Goal: Transaction & Acquisition: Purchase product/service

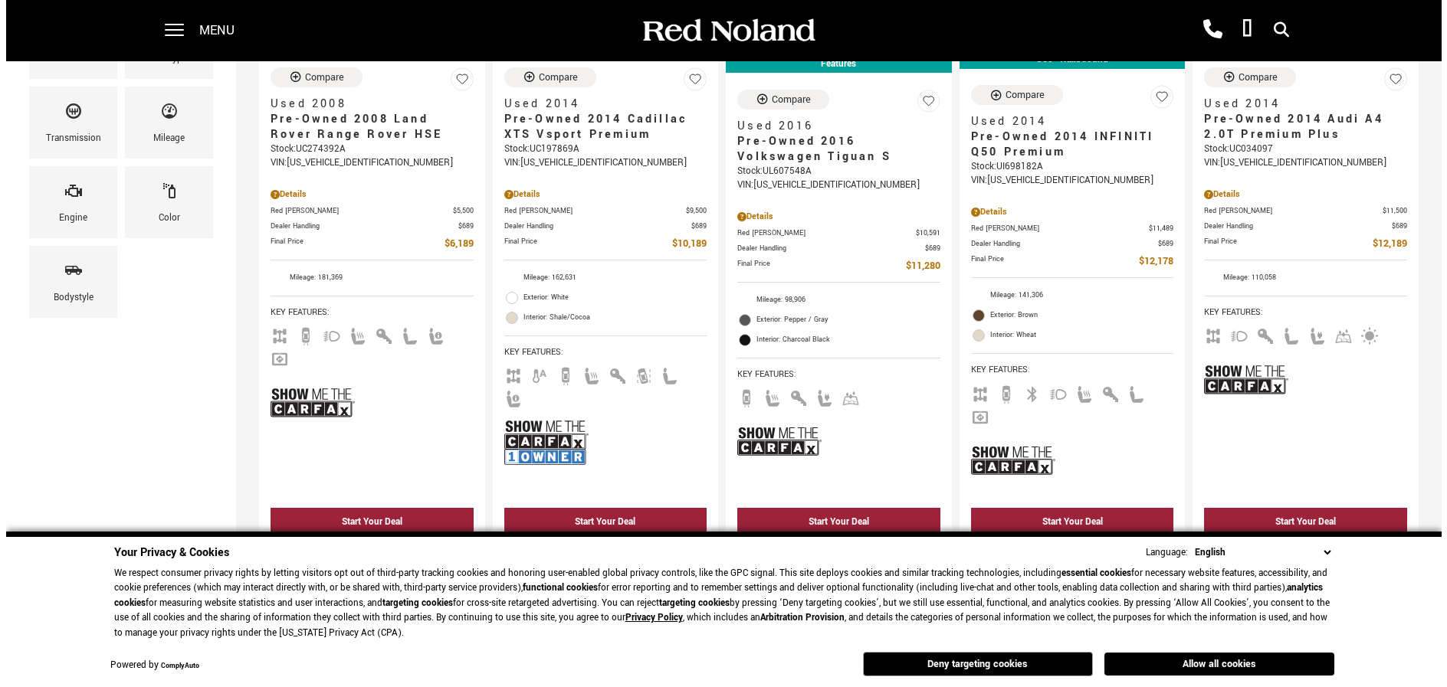
scroll to position [153, 0]
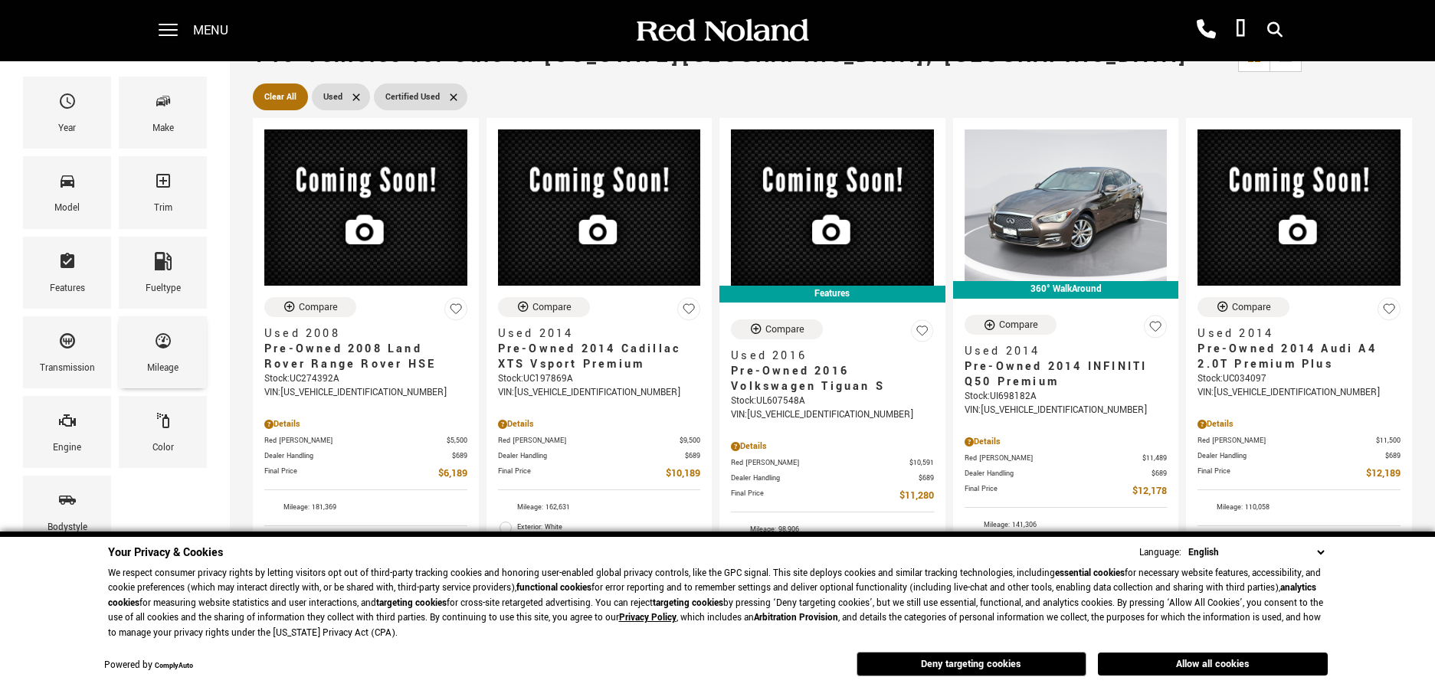
click at [166, 342] on icon "Mileage" at bounding box center [163, 341] width 18 height 18
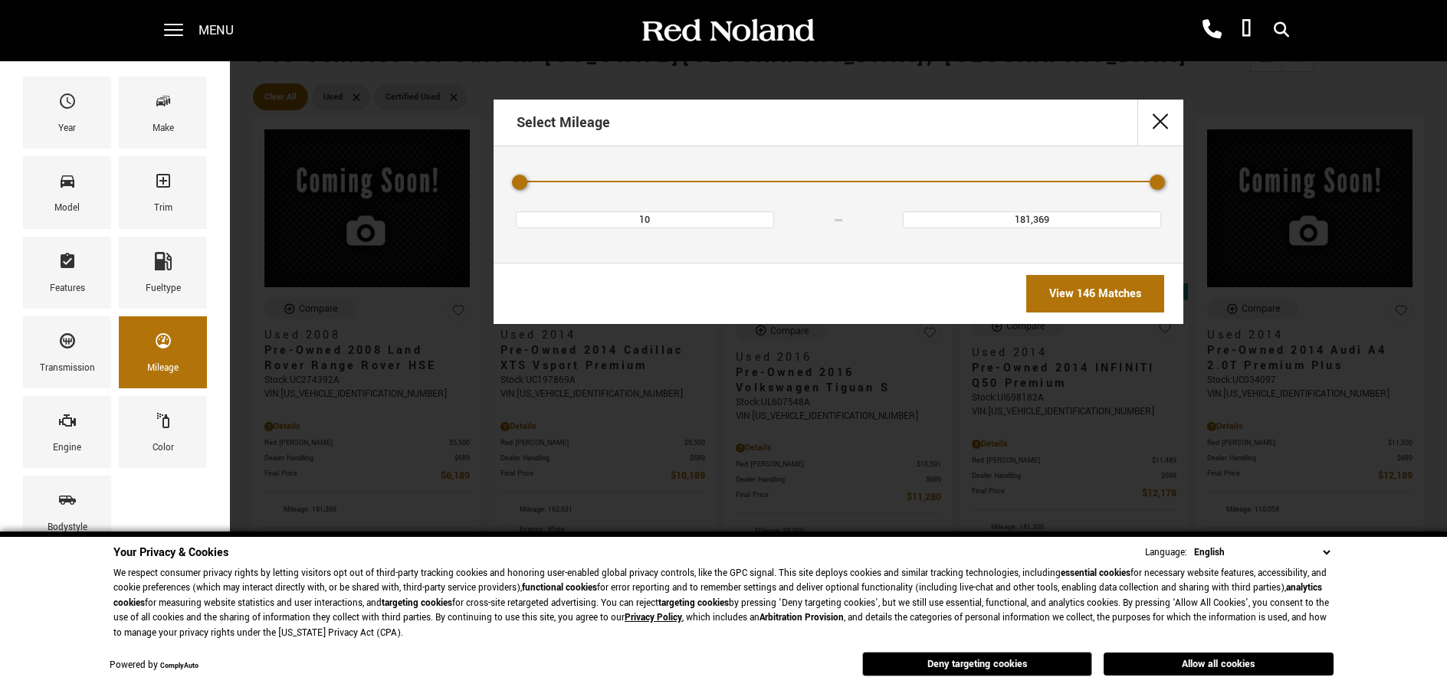
type input "72,562"
type input "181,390"
click at [786, 179] on div "Mileage" at bounding box center [838, 182] width 653 height 27
type input "$68,684"
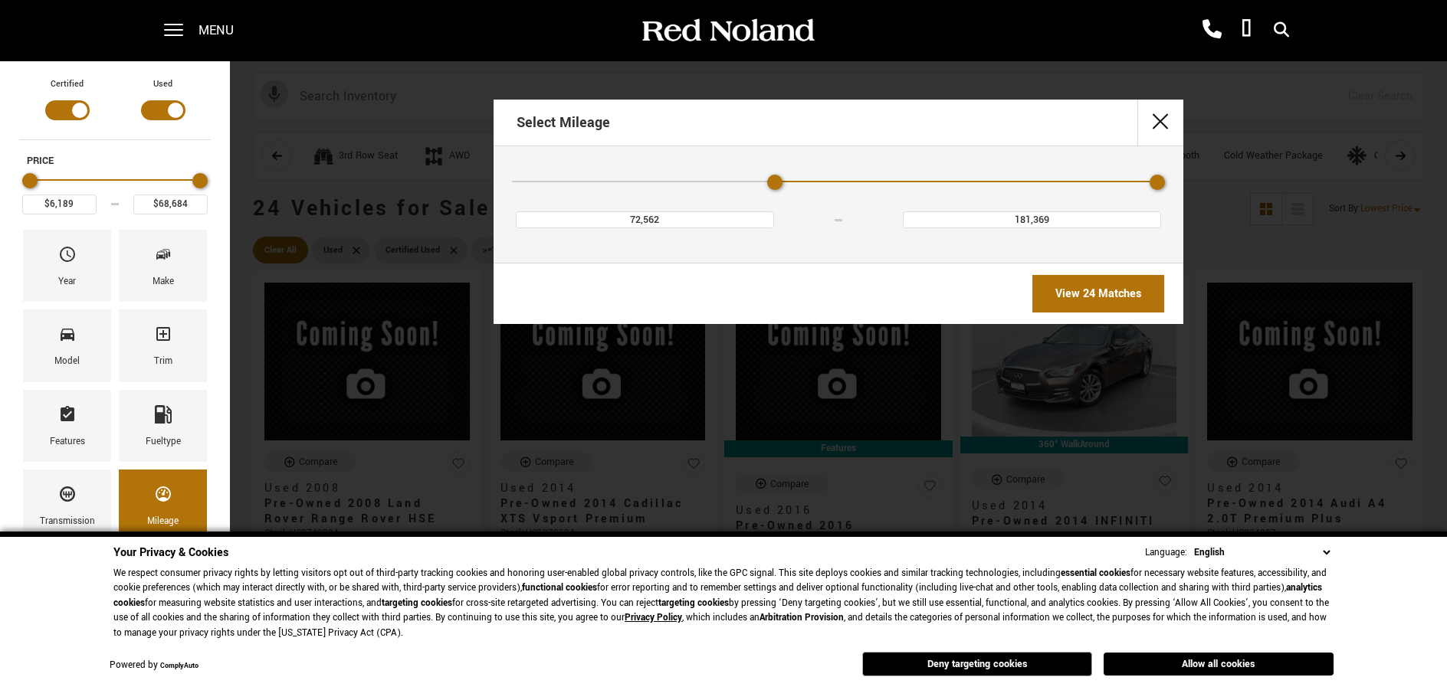
type input "181,390"
click at [758, 179] on div "Mileage" at bounding box center [838, 182] width 653 height 27
click at [751, 181] on div "Mileage" at bounding box center [647, 182] width 270 height 2
drag, startPoint x: 777, startPoint y: 180, endPoint x: 769, endPoint y: 179, distance: 8.6
click at [770, 179] on div "Minimum Mileage" at bounding box center [774, 182] width 15 height 15
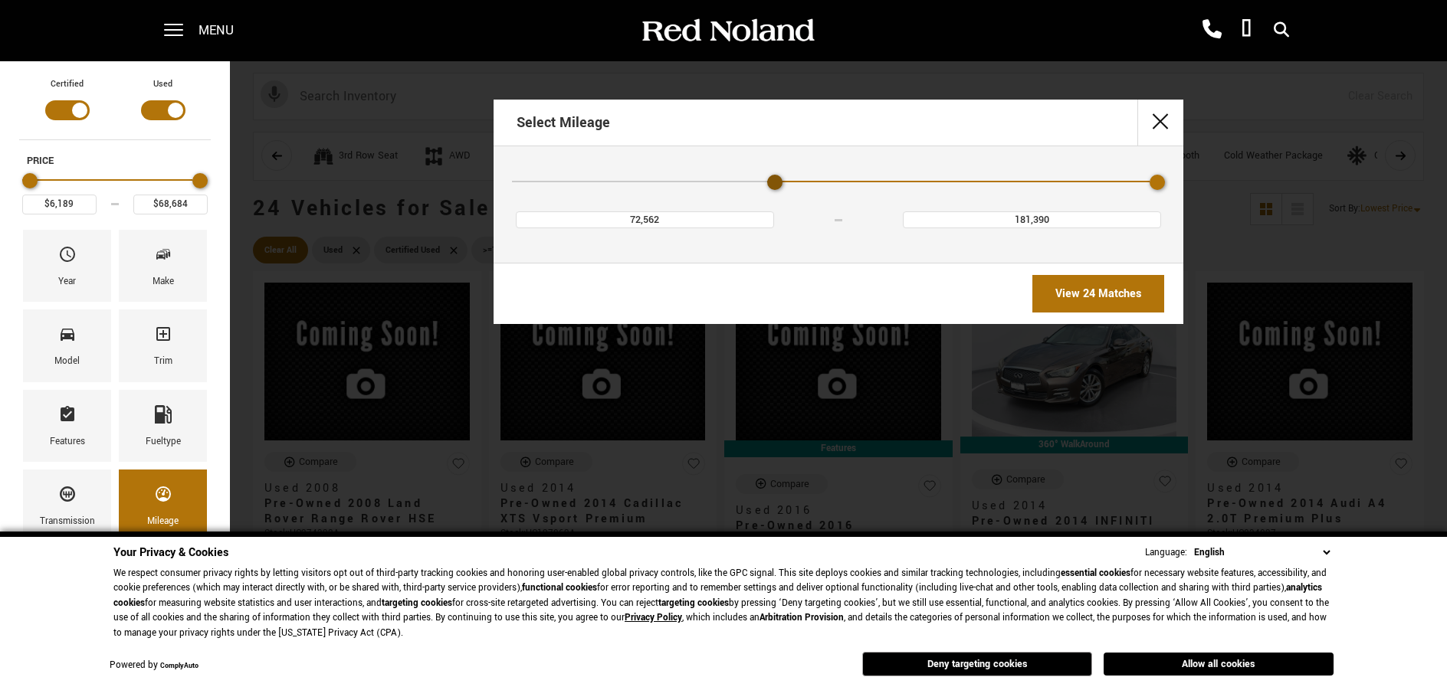
click at [769, 179] on div "Minimum Mileage" at bounding box center [774, 182] width 15 height 15
click at [755, 178] on div "Mileage" at bounding box center [838, 182] width 653 height 27
type input "72,562"
type input "181,369"
drag, startPoint x: 772, startPoint y: 179, endPoint x: 741, endPoint y: 181, distance: 31.5
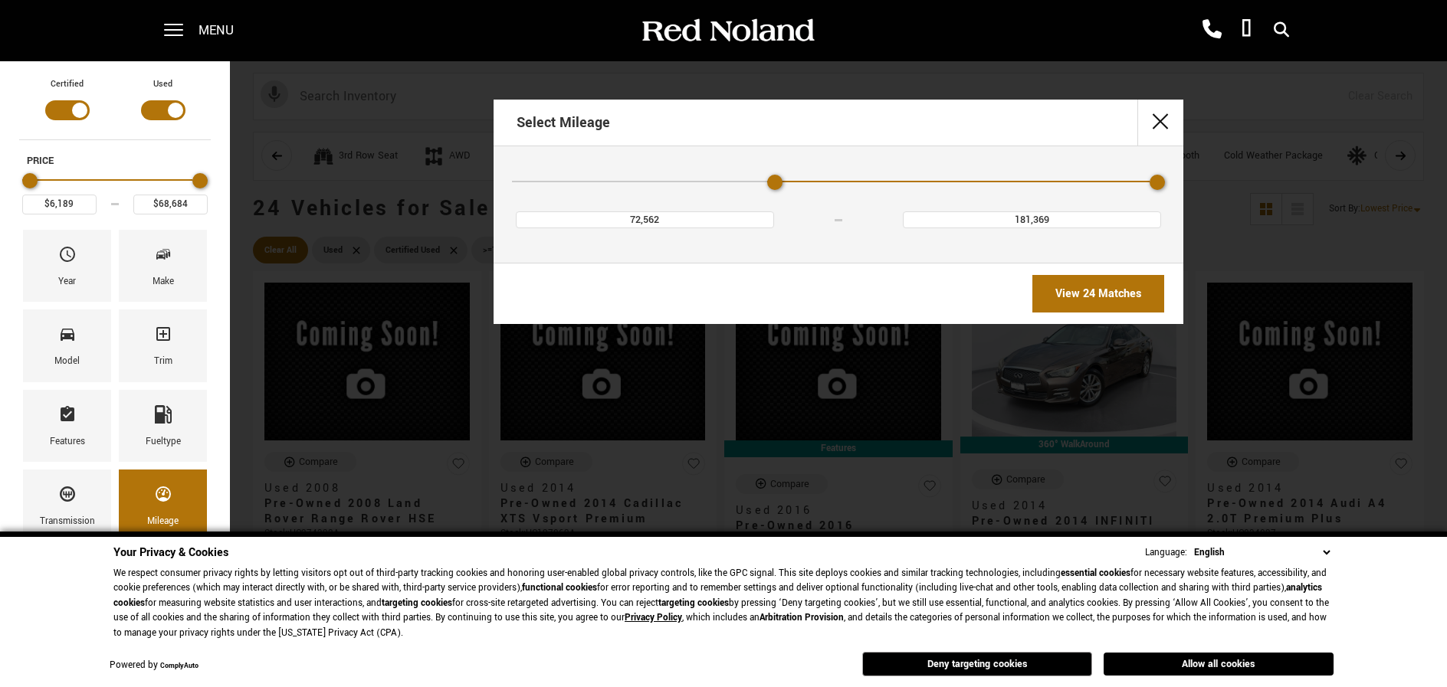
click at [741, 181] on div "Mileage" at bounding box center [838, 182] width 653 height 27
drag, startPoint x: 772, startPoint y: 180, endPoint x: 755, endPoint y: 181, distance: 16.9
click at [755, 181] on div "Mileage" at bounding box center [838, 182] width 653 height 27
click at [1098, 290] on link "View 24 Matches" at bounding box center [1098, 294] width 132 height 38
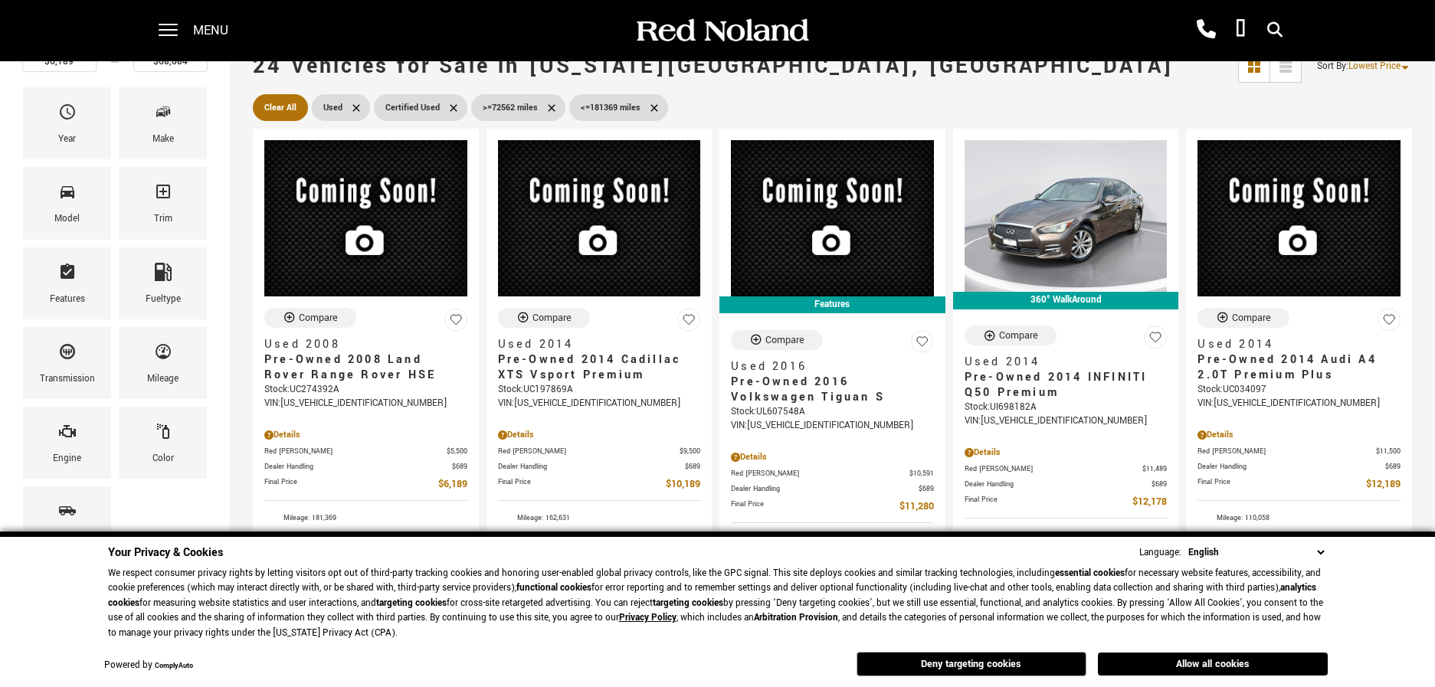
scroll to position [153, 0]
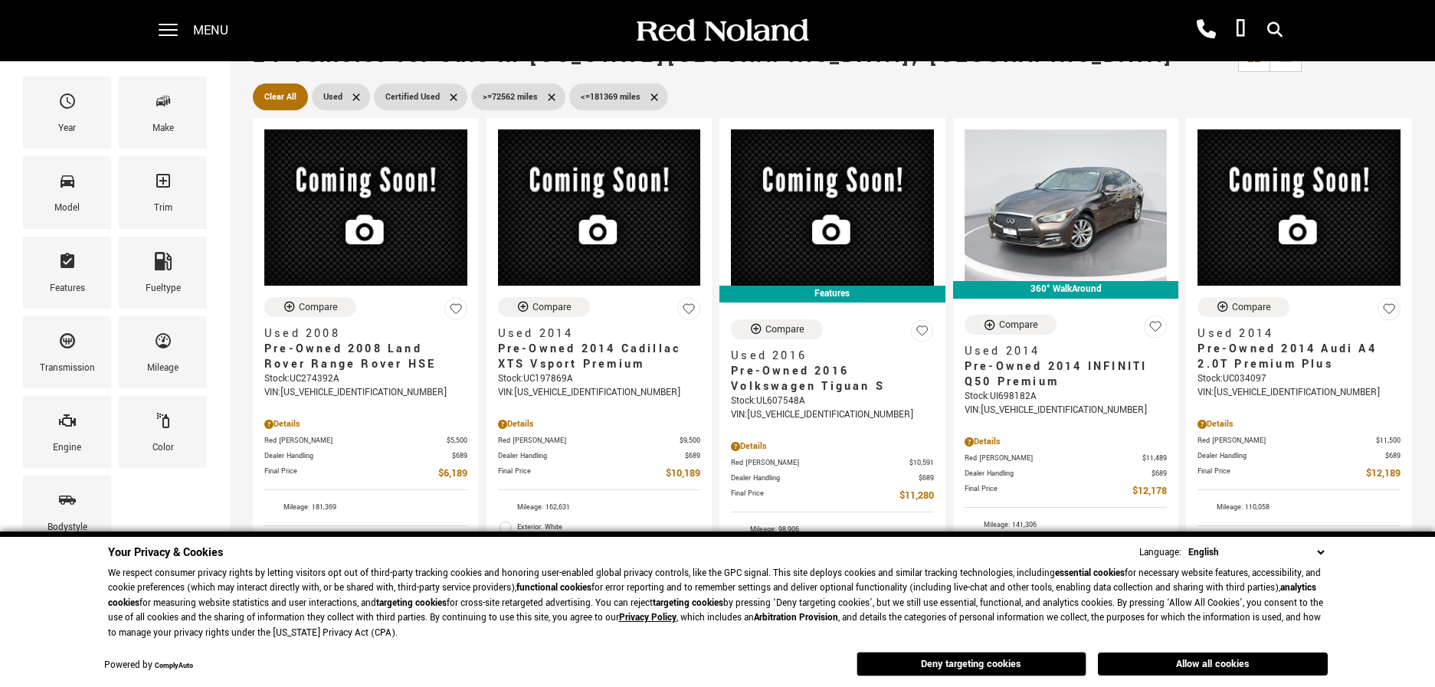
click at [654, 97] on icon at bounding box center [654, 96] width 7 height 7
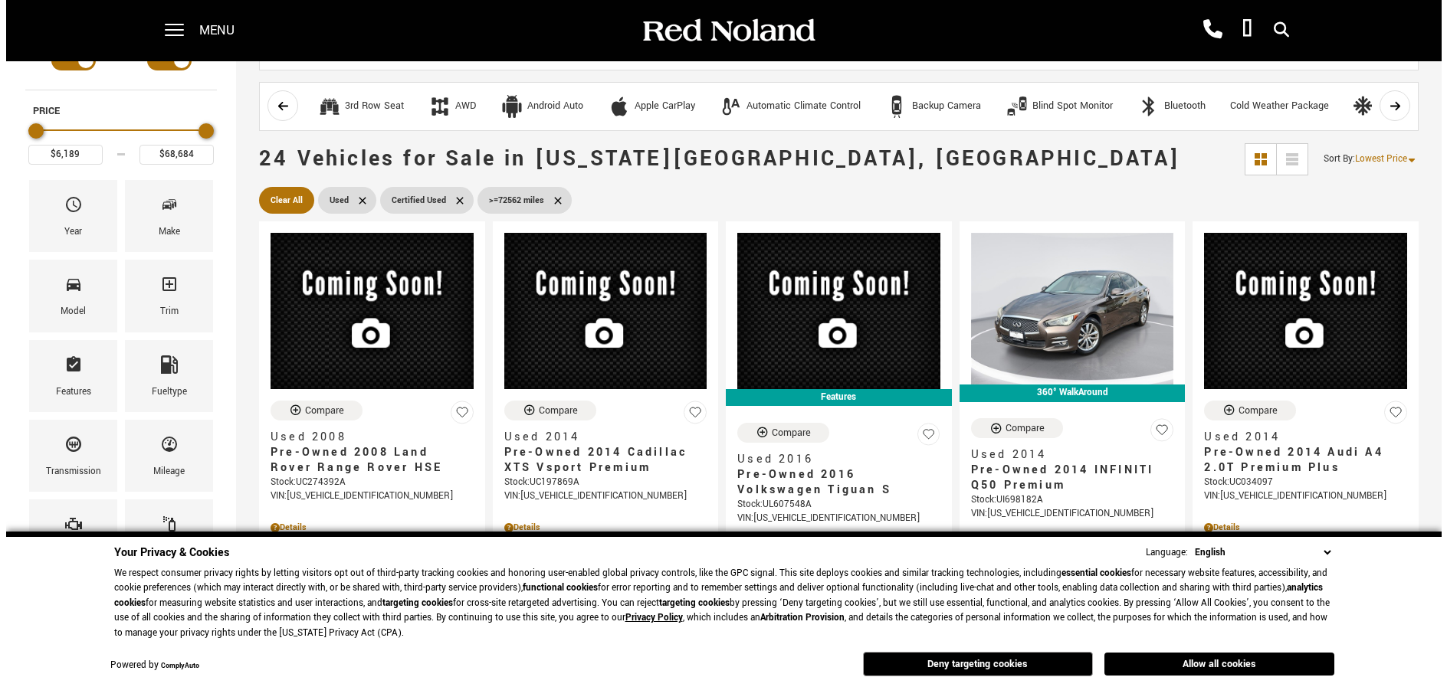
scroll to position [77, 0]
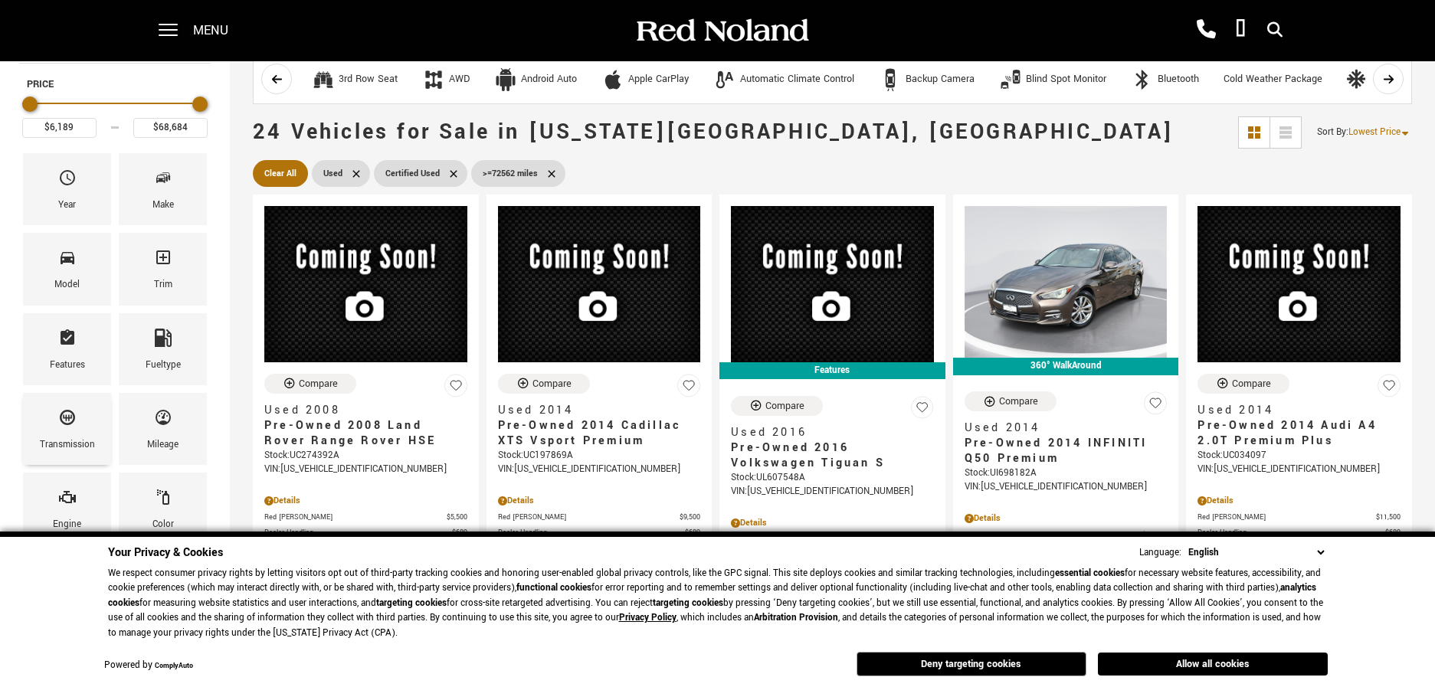
click at [69, 416] on icon "Transmission" at bounding box center [67, 417] width 15 height 15
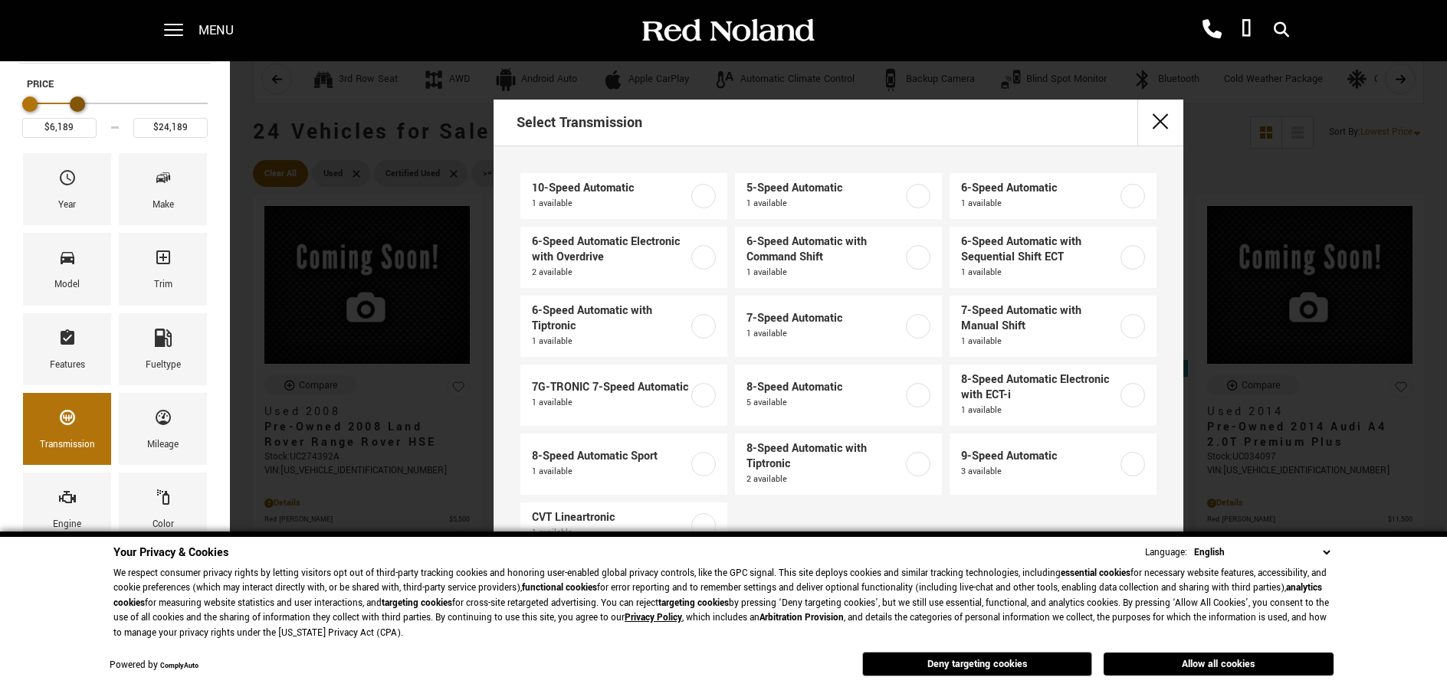
type input "$24,689"
drag, startPoint x: 195, startPoint y: 102, endPoint x: 75, endPoint y: 108, distance: 119.7
click at [75, 108] on div "Maximum Price" at bounding box center [80, 104] width 15 height 15
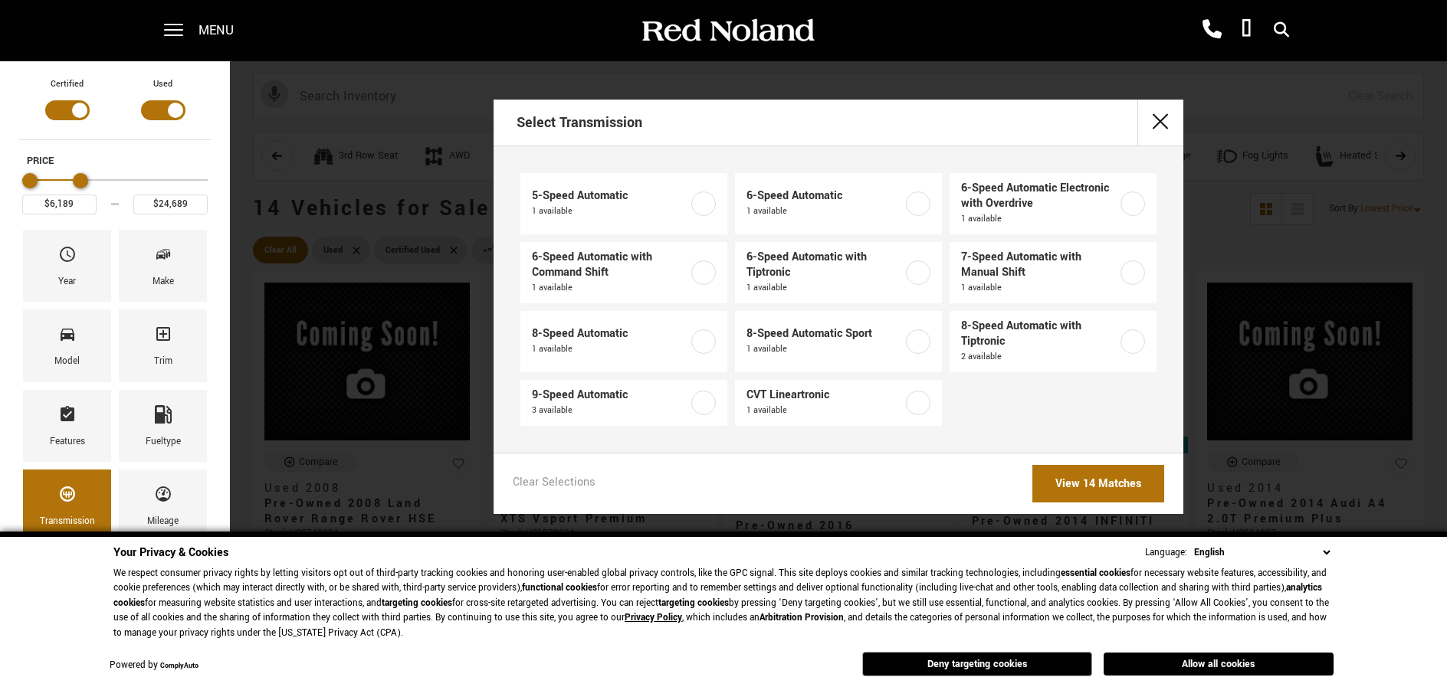
click at [314, 347] on div "Select Transmission 5-Speed Automatic 1 available 6-Speed Automatic 1 available…" at bounding box center [838, 307] width 1217 height 415
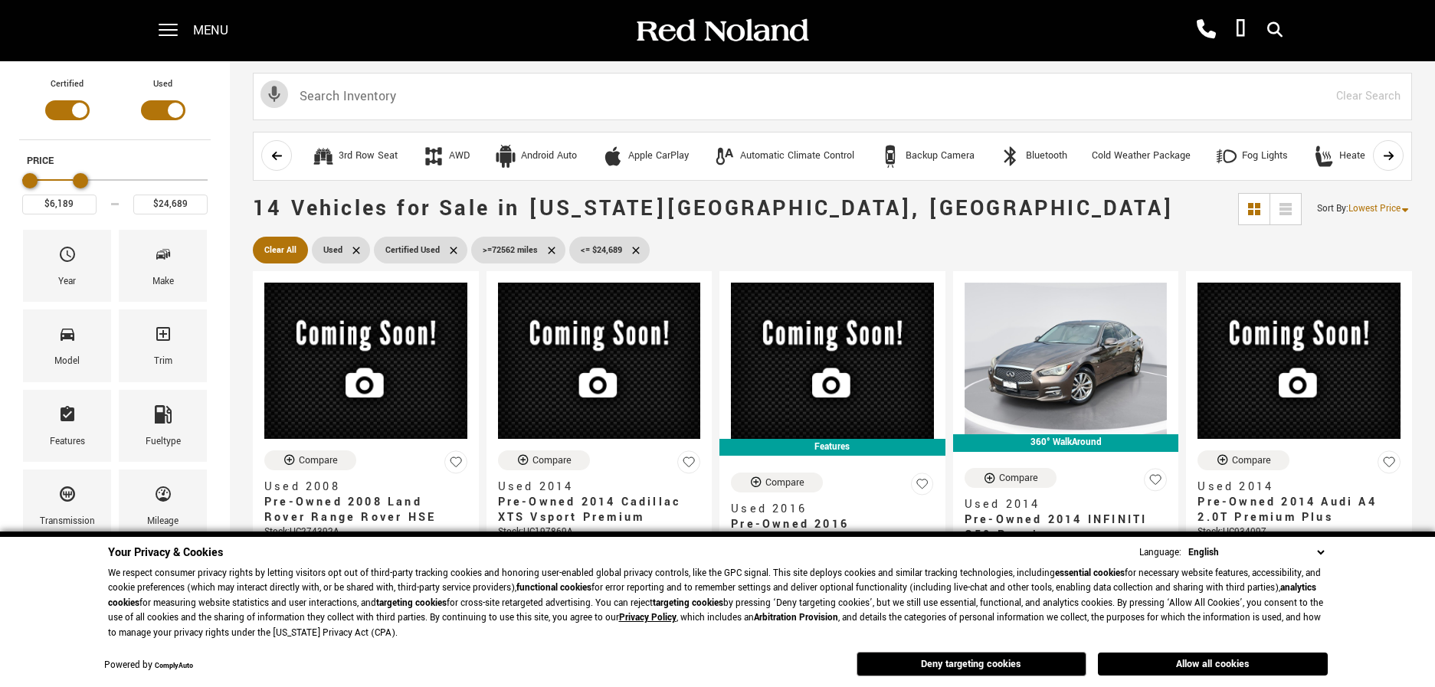
click at [547, 250] on icon at bounding box center [552, 250] width 12 height 12
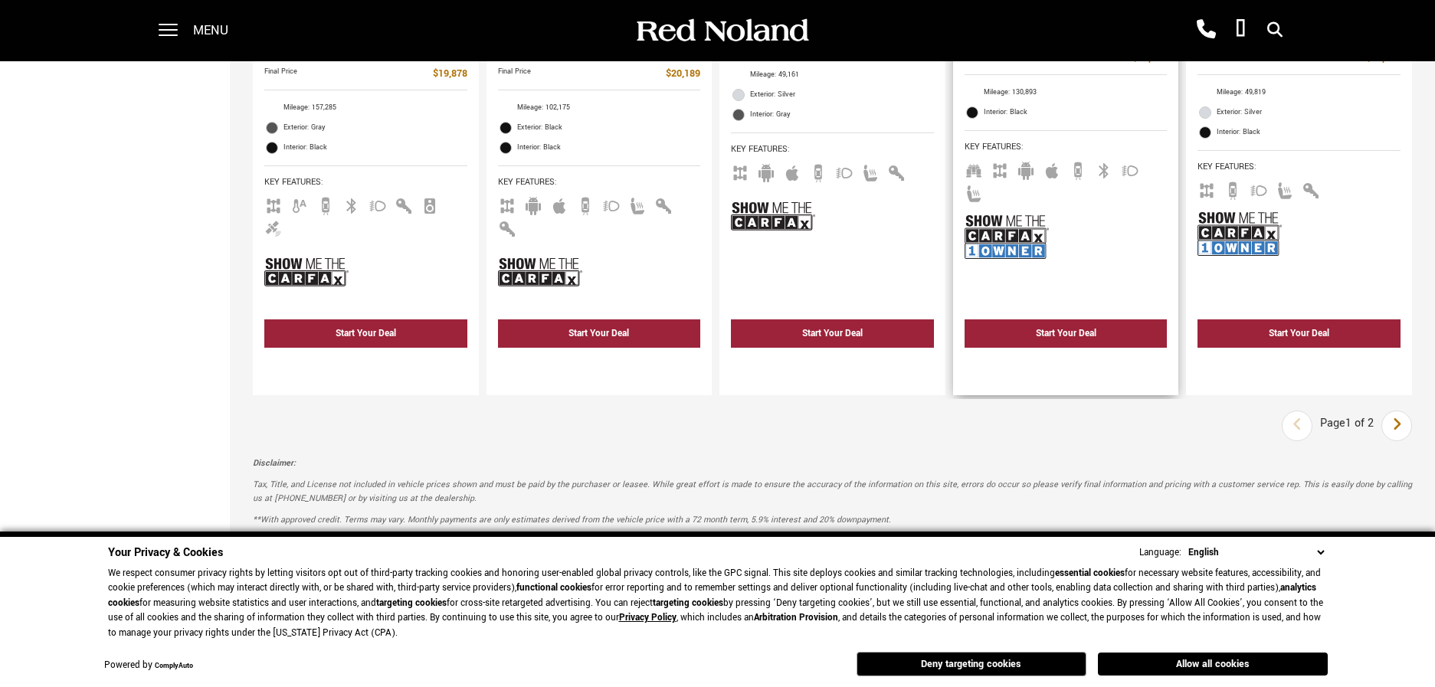
scroll to position [2682, 0]
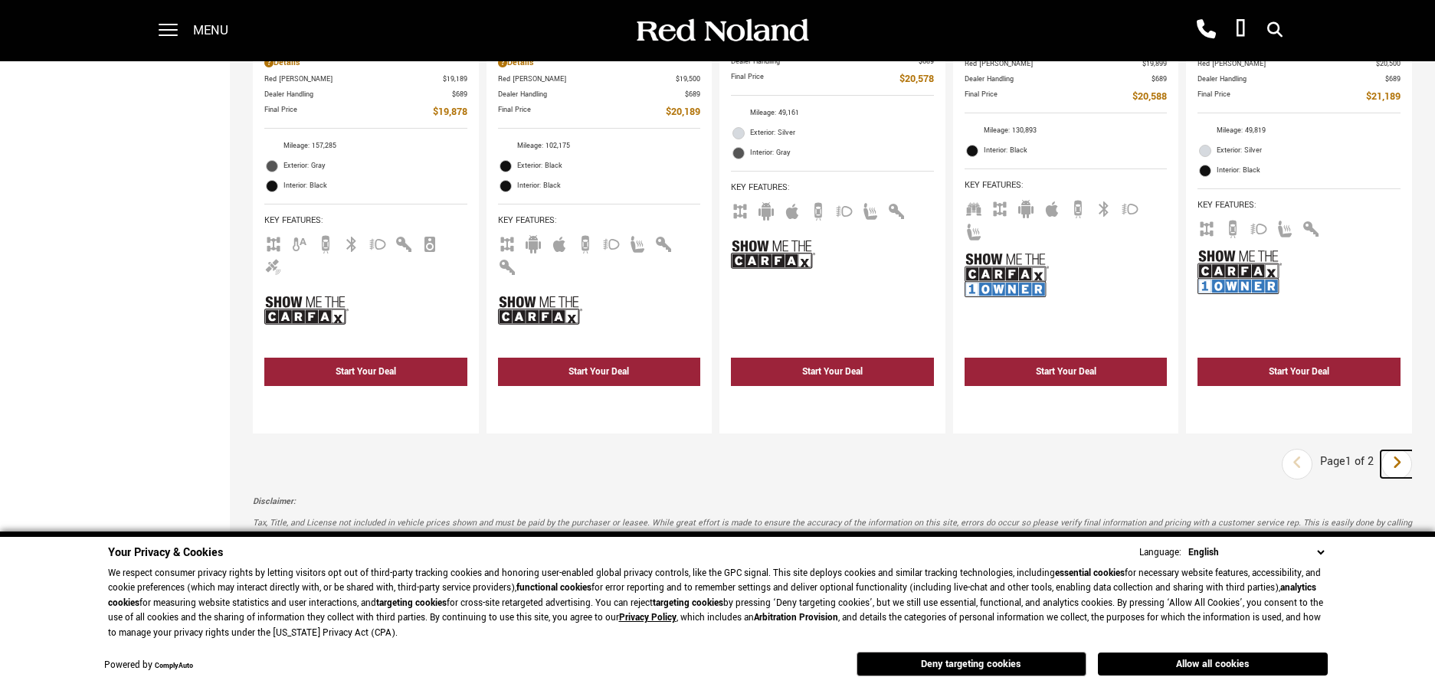
click at [1402, 453] on icon "next page" at bounding box center [1397, 463] width 10 height 25
